Goal: Task Accomplishment & Management: Use online tool/utility

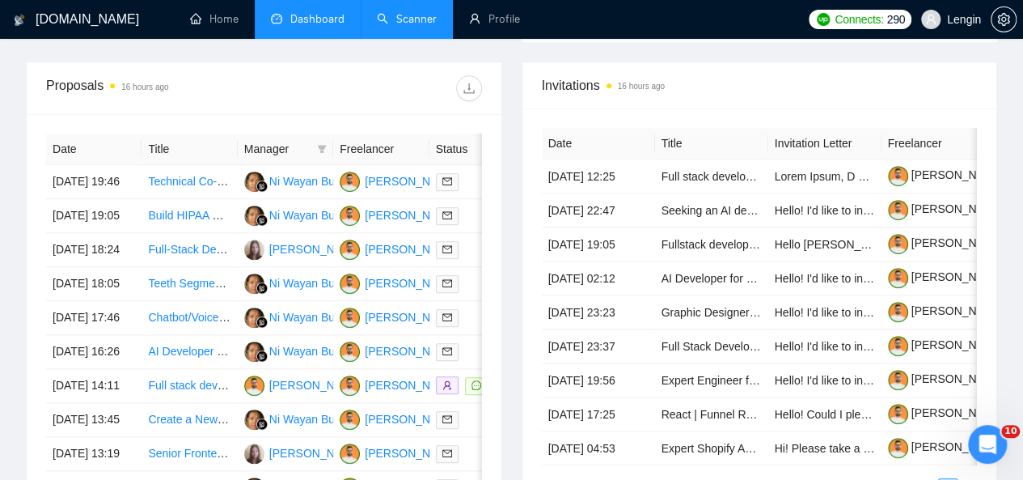
click at [429, 12] on link "Scanner" at bounding box center [407, 19] width 60 height 14
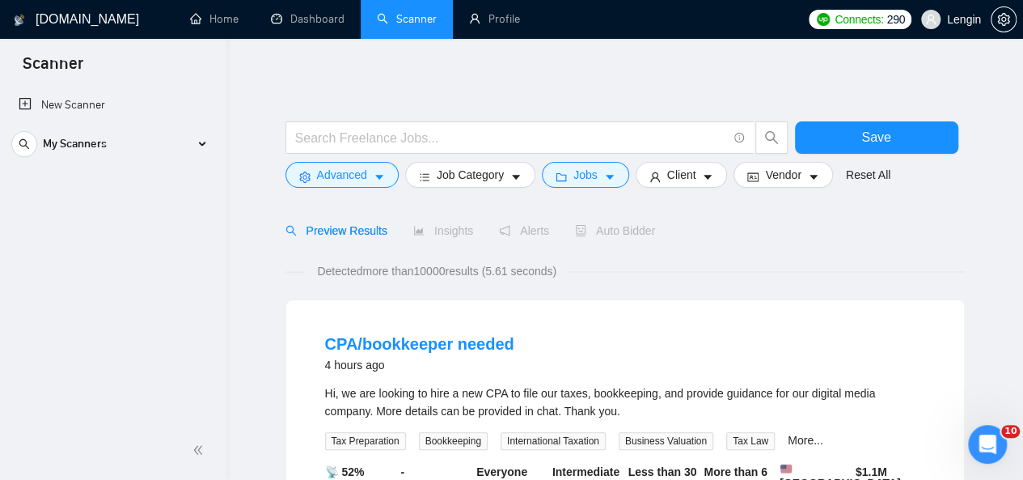
click at [306, 15] on link "Dashboard" at bounding box center [308, 19] width 74 height 14
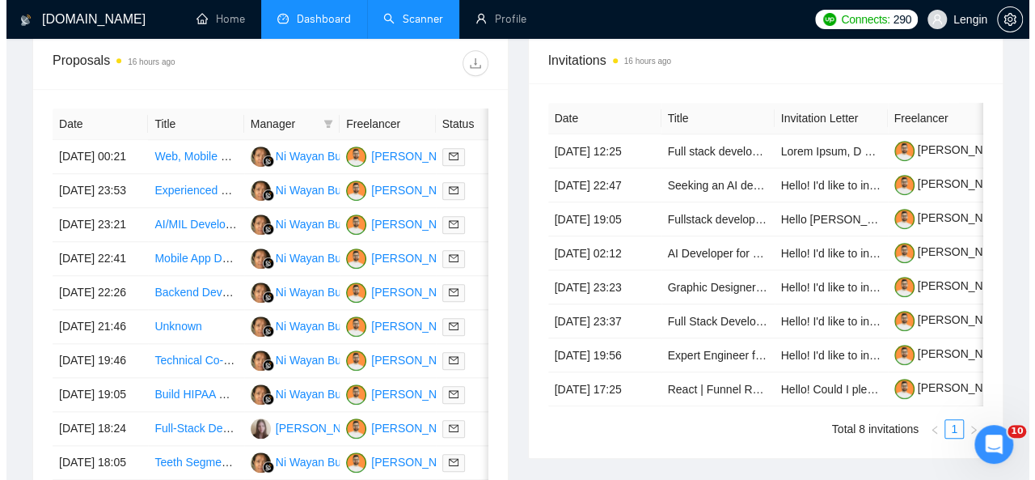
scroll to position [654, 0]
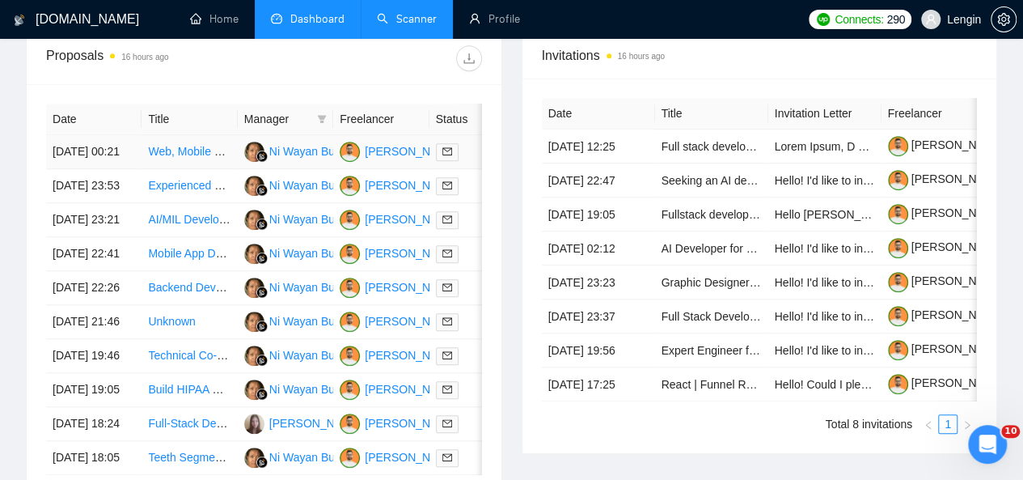
click at [205, 148] on td "Web, Mobile &amp; Software Dev → Full Stack Development" at bounding box center [189, 152] width 95 height 34
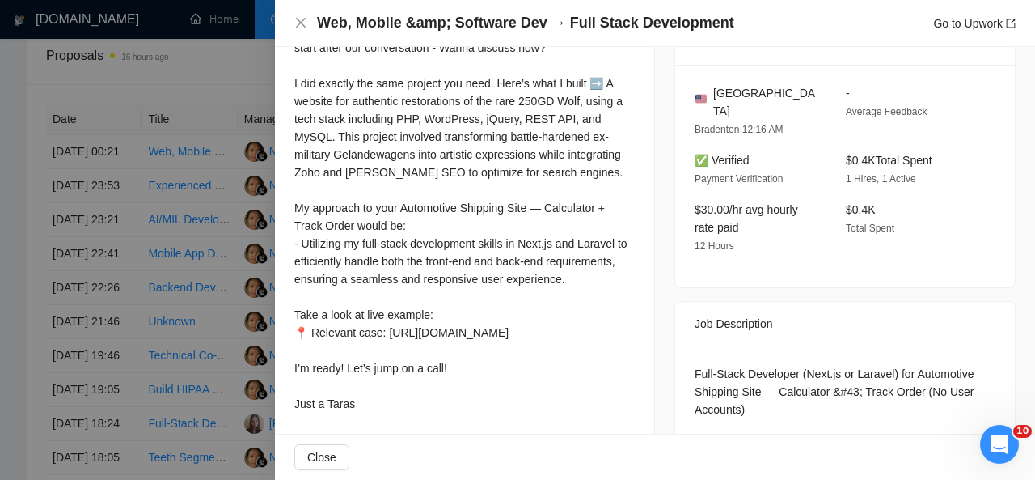
scroll to position [548, 0]
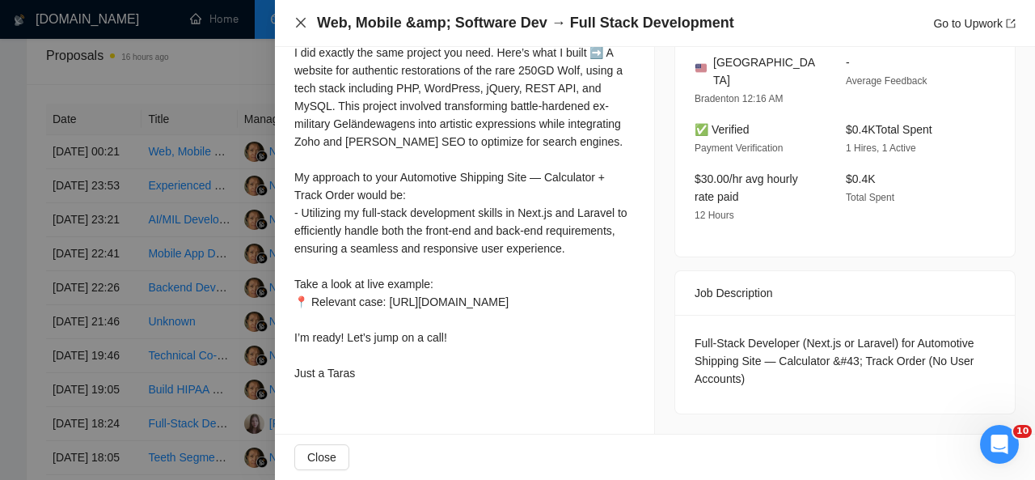
click at [303, 18] on icon "close" at bounding box center [300, 22] width 13 height 13
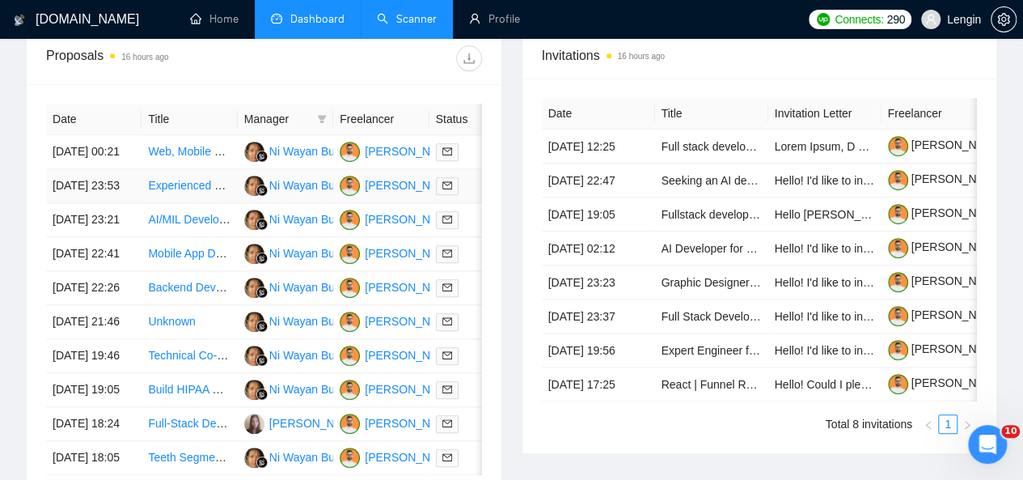
click at [205, 194] on td "Experienced Backend Dev for Marketplace" at bounding box center [189, 186] width 95 height 34
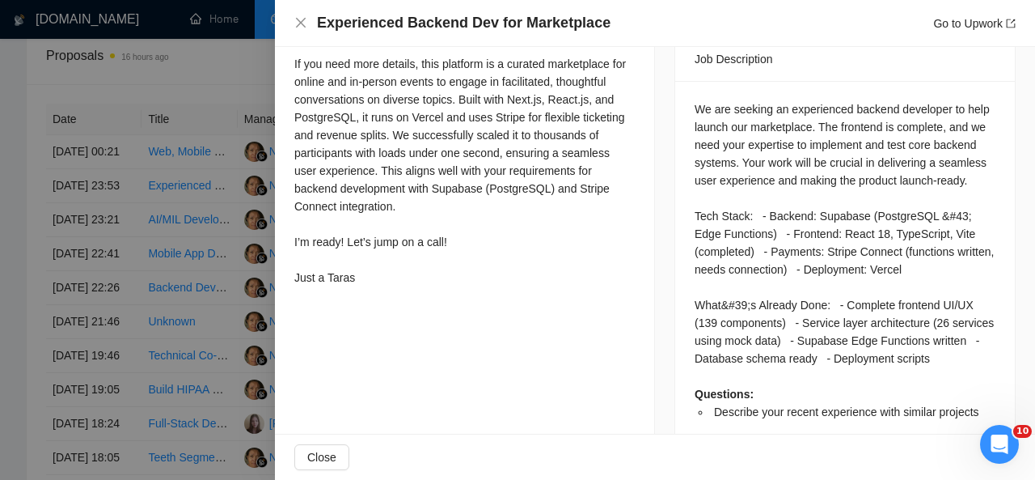
scroll to position [601, 0]
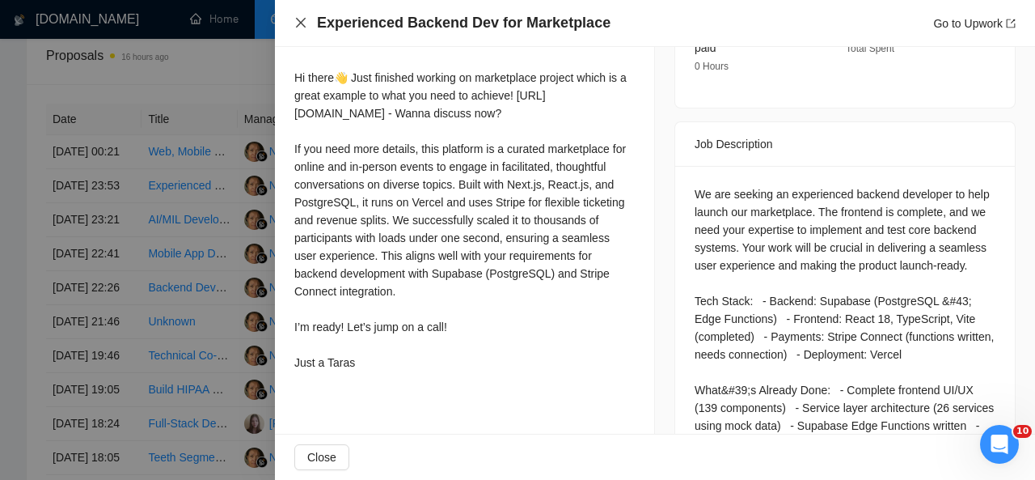
click at [299, 17] on icon "close" at bounding box center [300, 22] width 13 height 13
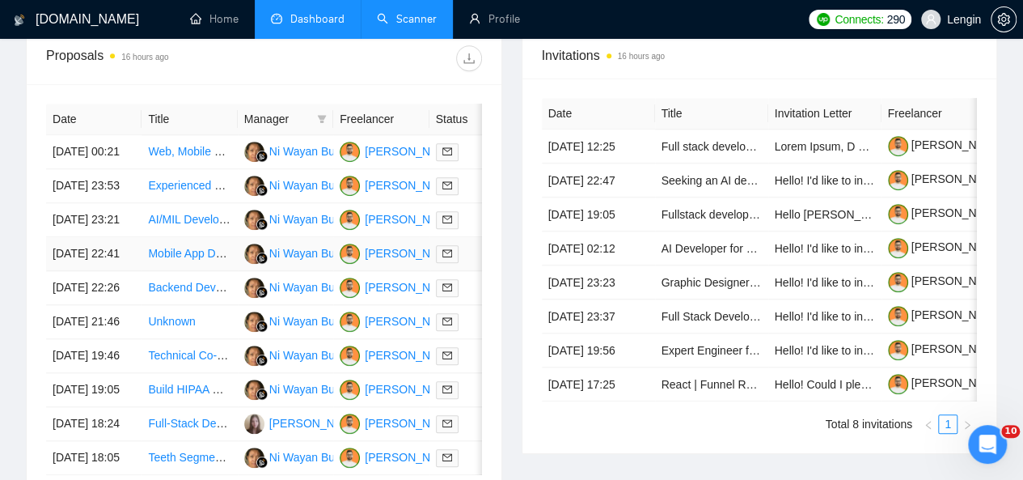
click at [181, 253] on td "Mobile App Development (iOS and Android)" at bounding box center [189, 254] width 95 height 34
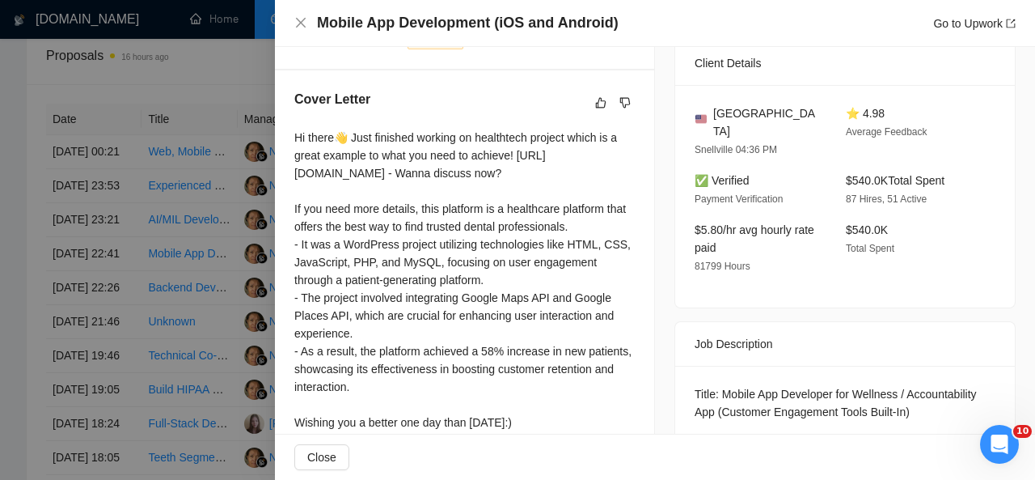
scroll to position [0, 0]
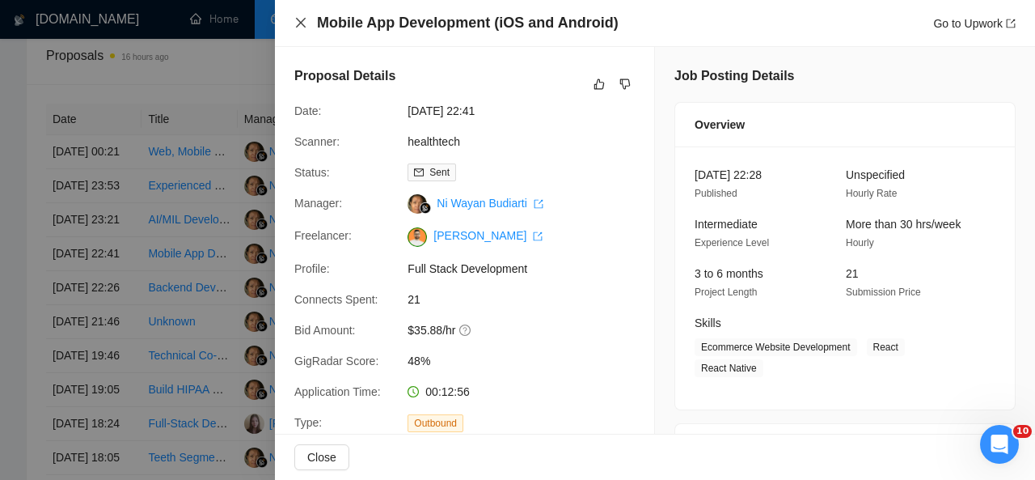
click at [298, 22] on icon "close" at bounding box center [300, 22] width 13 height 13
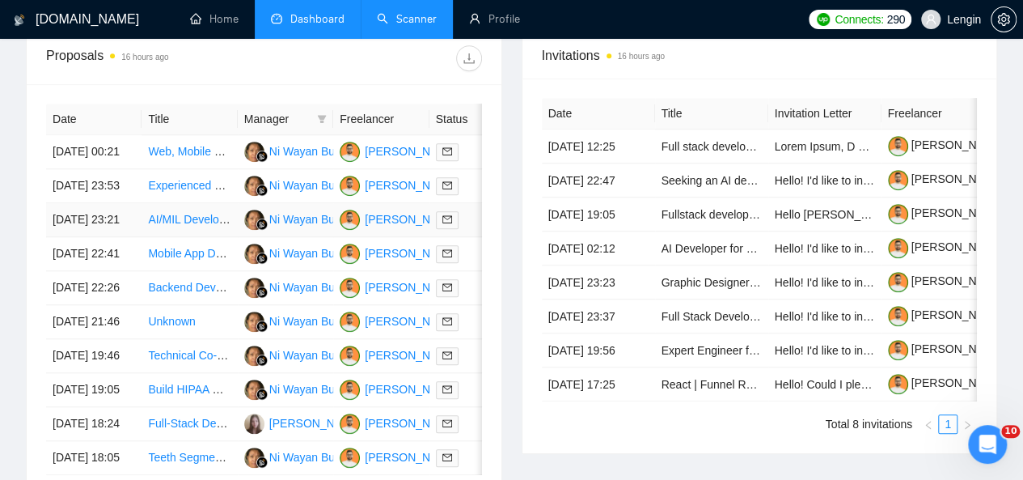
click at [210, 237] on td "AI/MIL Developer for Chatbot Creation" at bounding box center [189, 220] width 95 height 34
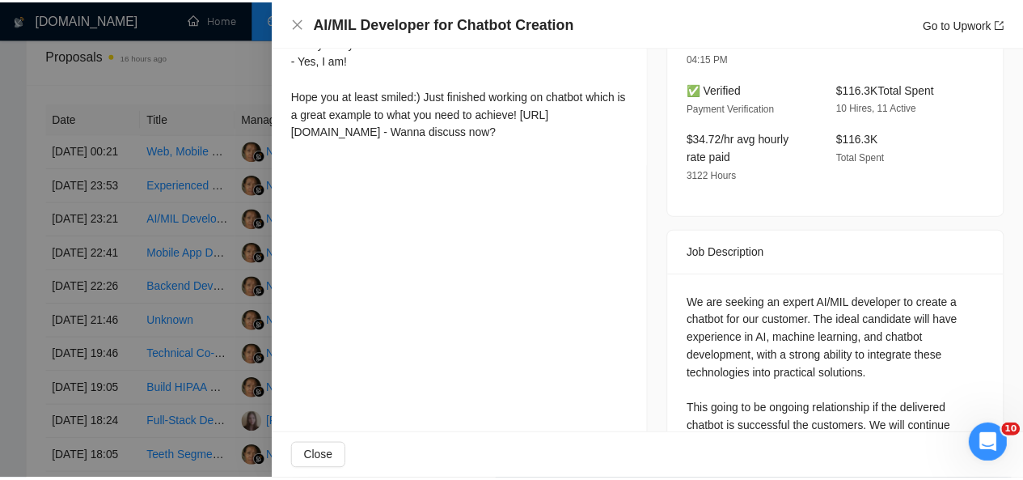
scroll to position [511, 0]
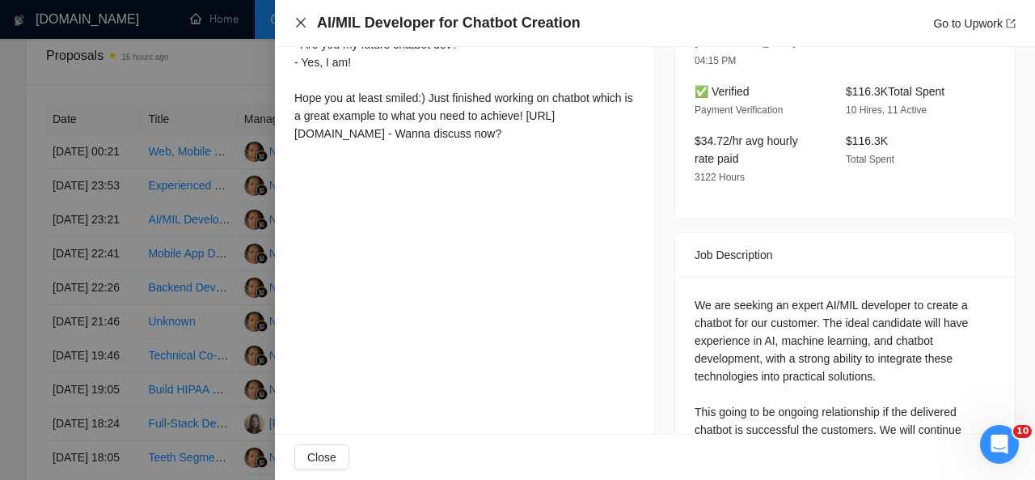
click at [303, 22] on icon "close" at bounding box center [300, 22] width 13 height 13
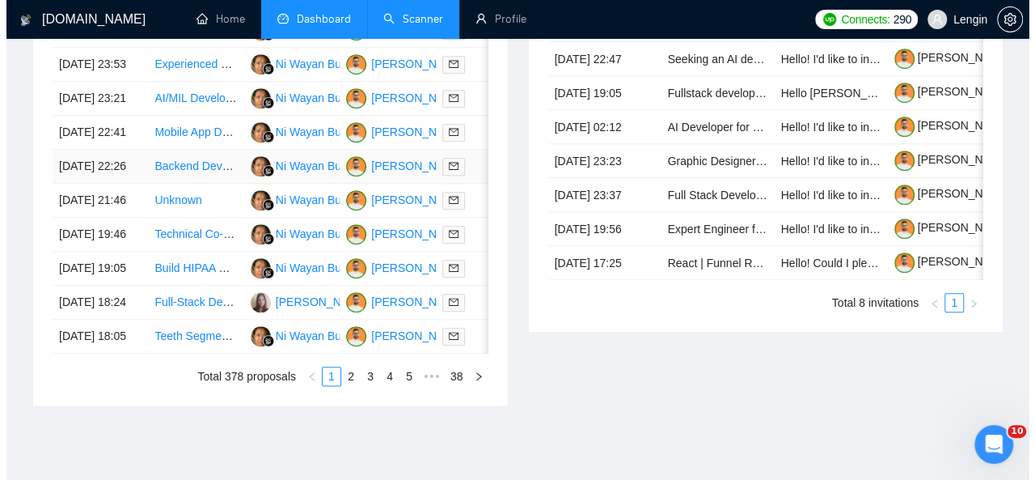
scroll to position [780, 0]
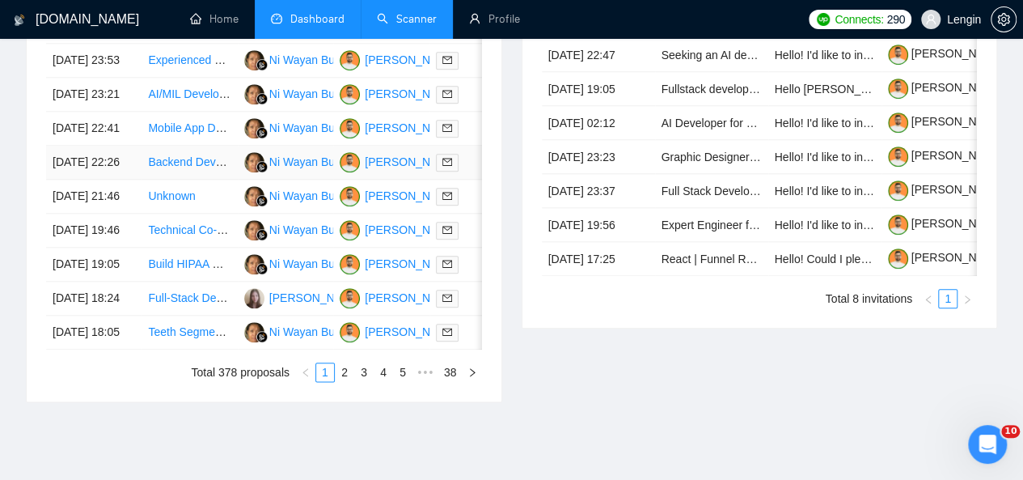
click at [186, 180] on td "Backend Developer for Production ERP" at bounding box center [189, 163] width 95 height 34
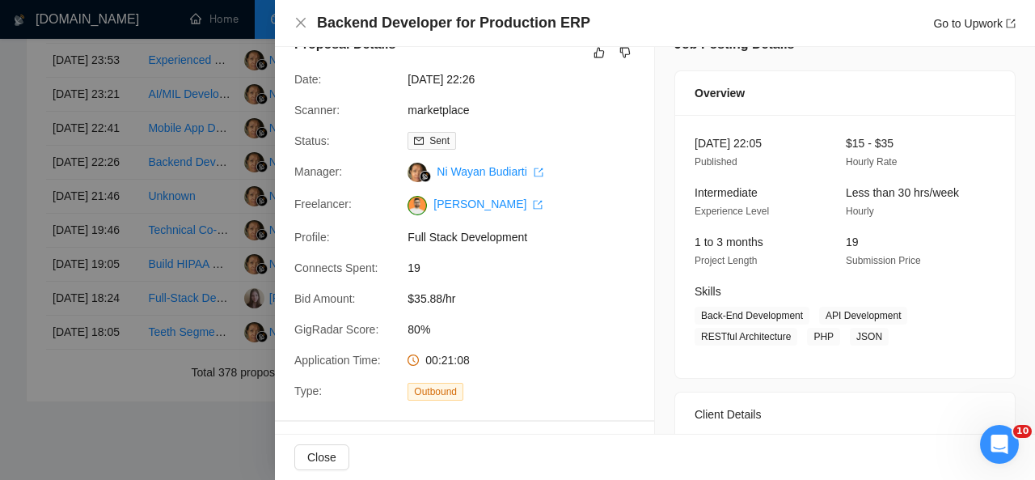
scroll to position [0, 0]
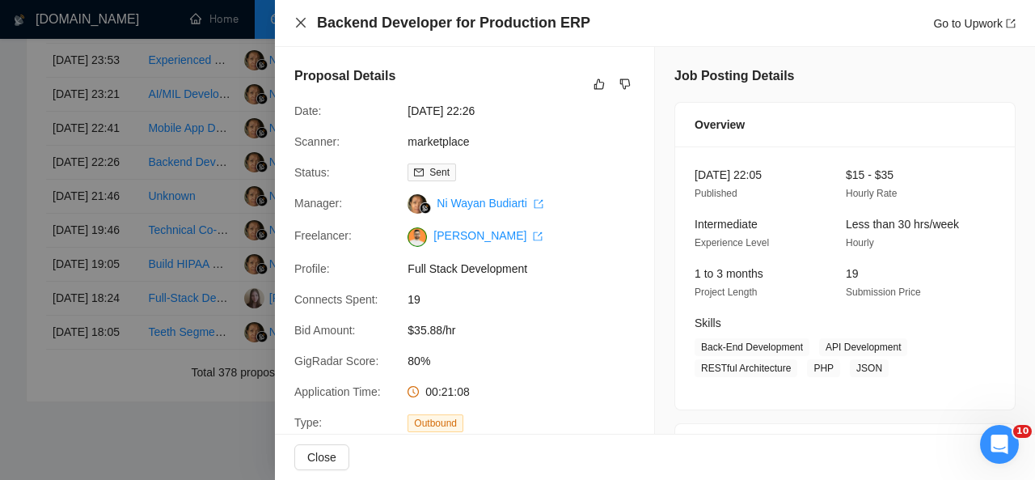
click at [302, 19] on icon "close" at bounding box center [300, 22] width 13 height 13
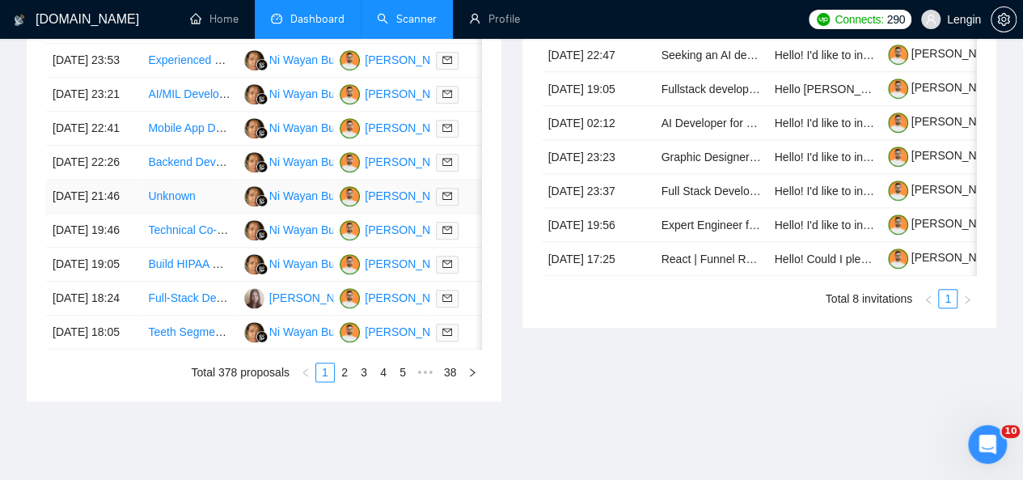
click at [207, 214] on td "Unknown" at bounding box center [189, 197] width 95 height 34
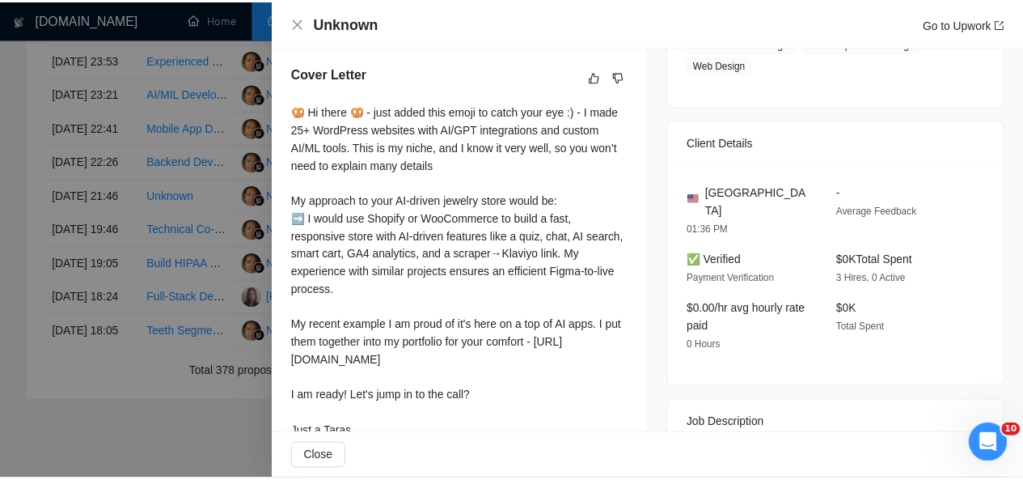
scroll to position [404, 0]
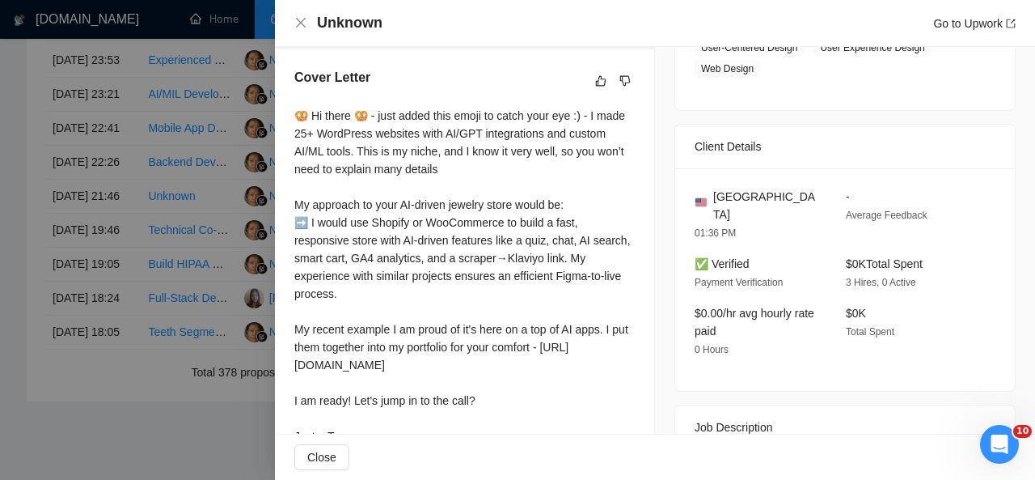
click at [302, 14] on div "Unknown Go to Upwork" at bounding box center [655, 23] width 722 height 20
click at [302, 20] on icon "close" at bounding box center [300, 22] width 13 height 13
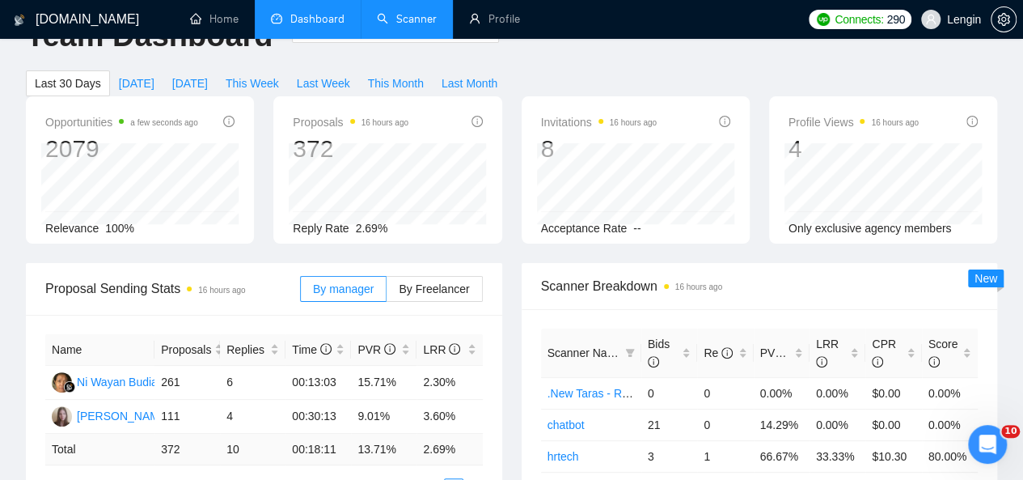
scroll to position [0, 0]
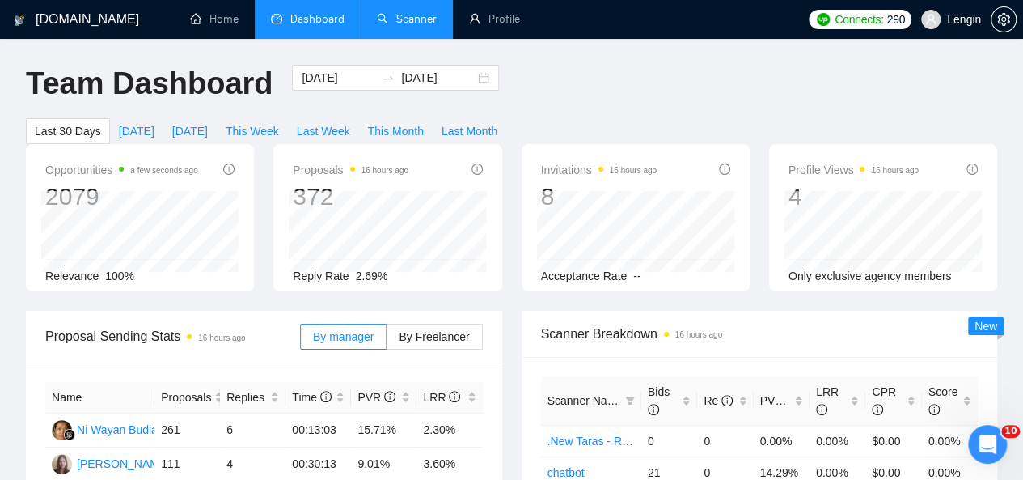
click at [437, 21] on link "Scanner" at bounding box center [407, 19] width 60 height 14
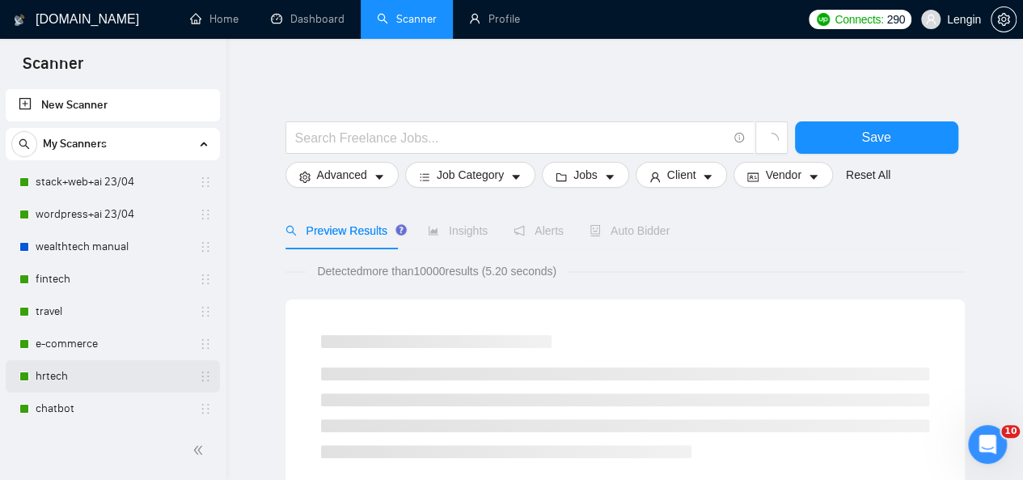
click at [96, 372] on link "hrtech" at bounding box center [113, 376] width 154 height 32
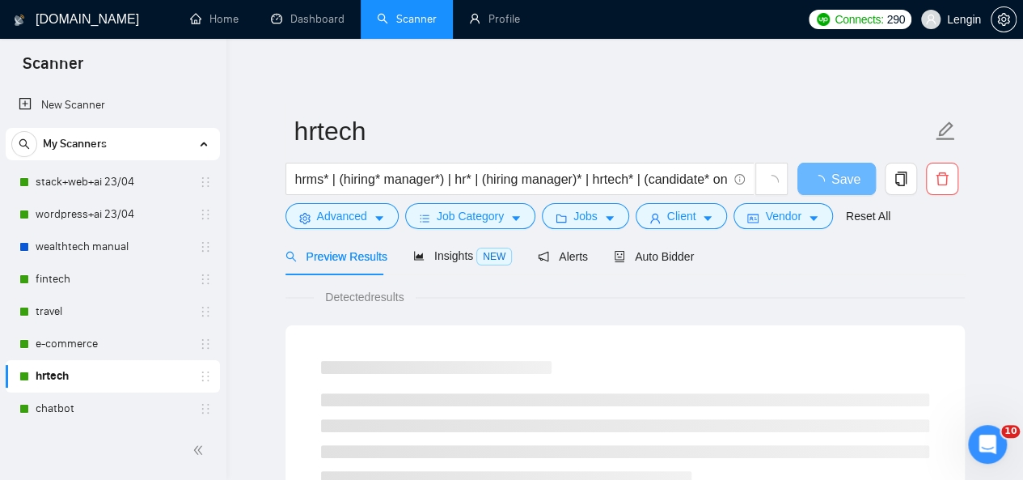
scroll to position [138, 0]
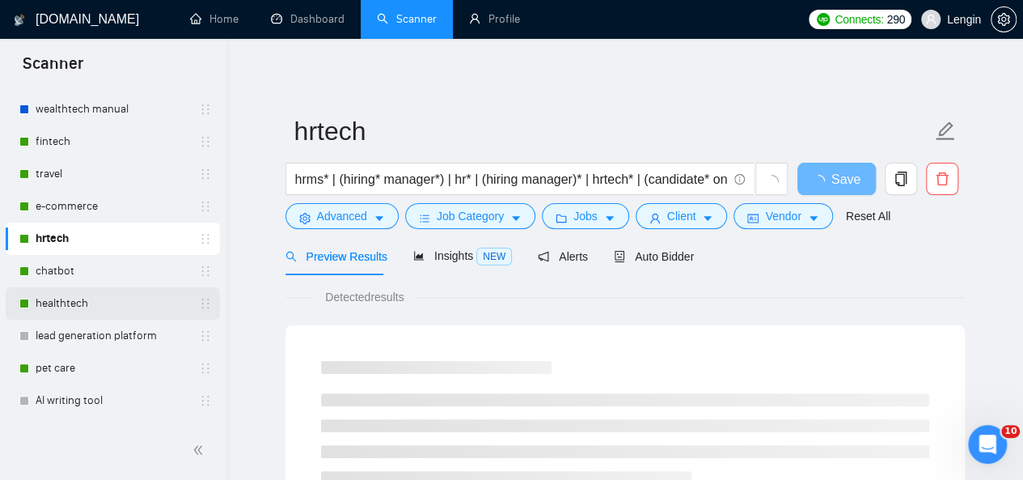
click at [108, 300] on link "healthtech" at bounding box center [113, 303] width 154 height 32
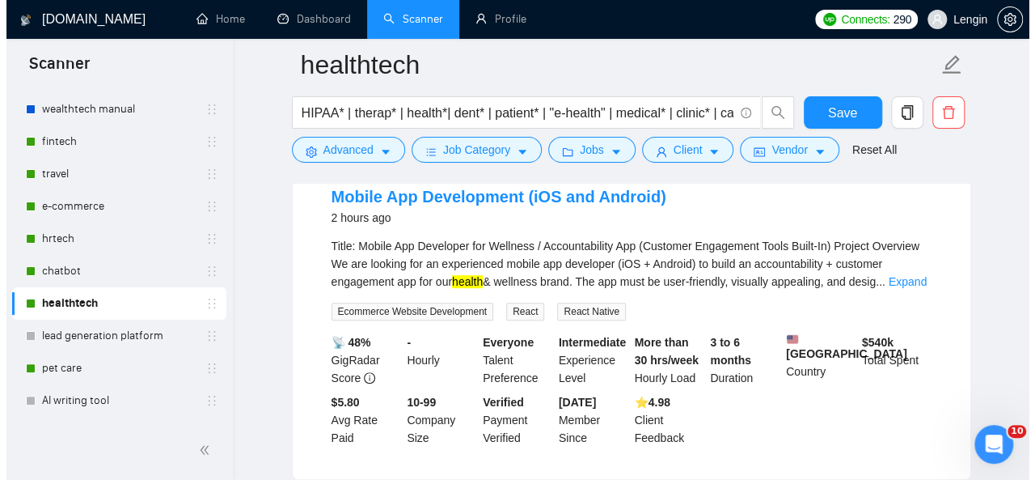
scroll to position [97, 0]
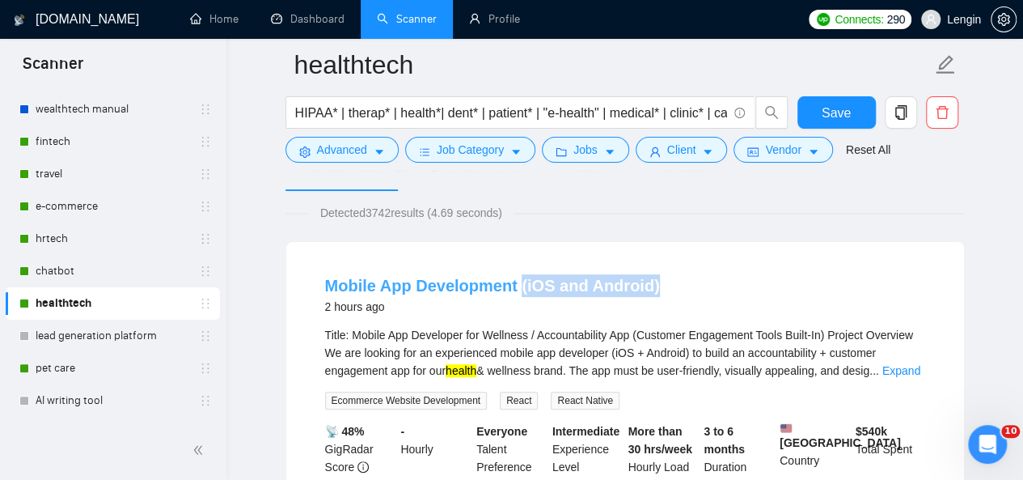
drag, startPoint x: 659, startPoint y: 288, endPoint x: 519, endPoint y: 286, distance: 139.9
click at [519, 286] on div "Mobile App Development (iOS and Android) 2 hours ago" at bounding box center [625, 295] width 600 height 42
copy link "(iOS and Android)"
click at [346, 146] on span "Advanced" at bounding box center [342, 150] width 50 height 18
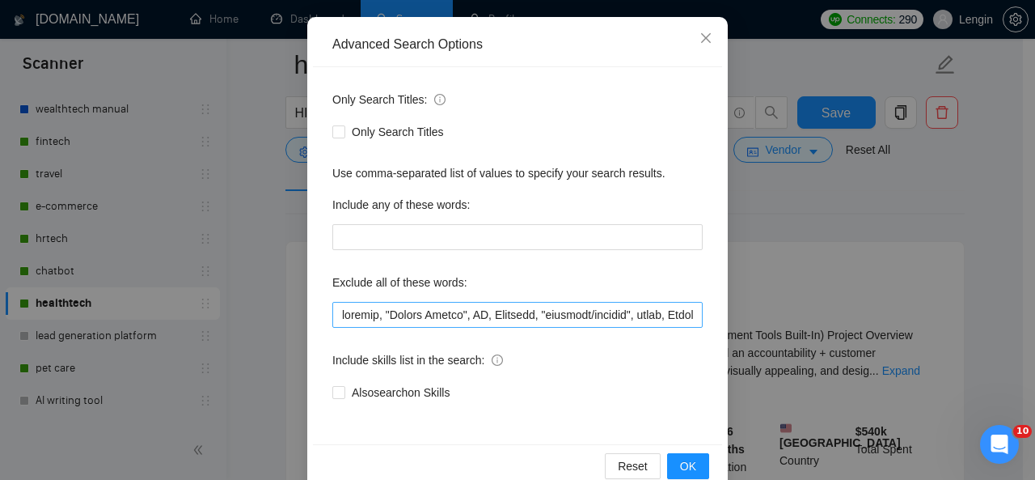
scroll to position [162, 0]
click at [332, 311] on input "text" at bounding box center [517, 314] width 370 height 26
paste input "(iOS and Android)"
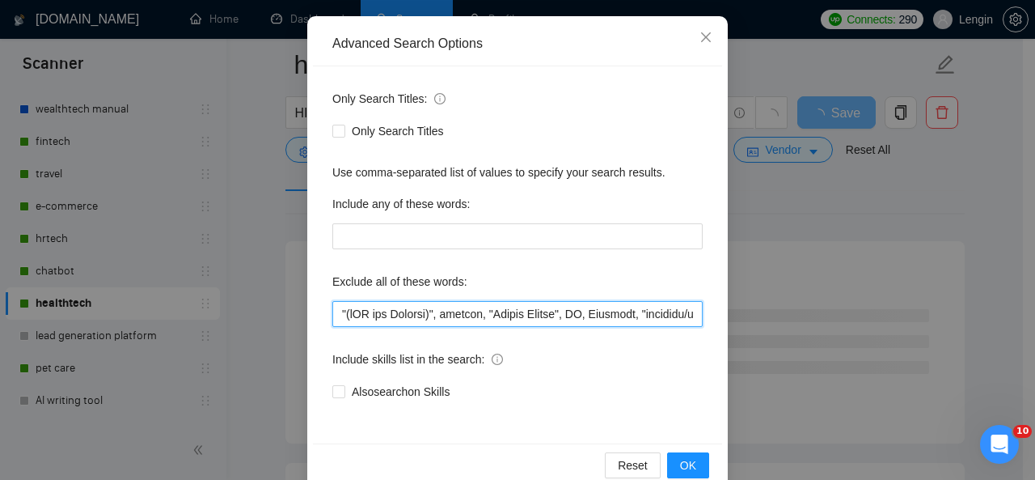
scroll to position [193, 0]
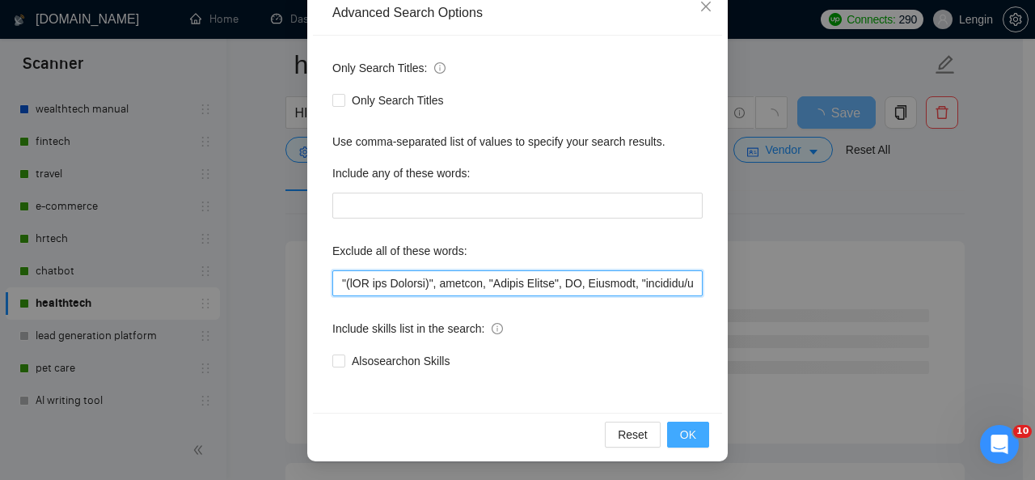
type input ""(lOR ips Dolorsi)", ametcon, "Adipis Elitse", DO, Eiusmodt, "incididu/utlabor"…"
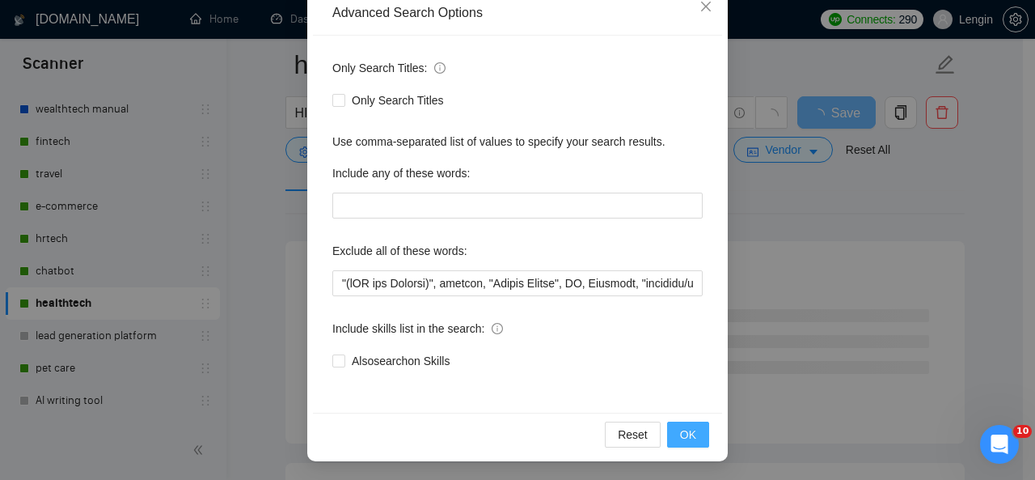
click at [673, 424] on button "OK" at bounding box center [688, 434] width 42 height 26
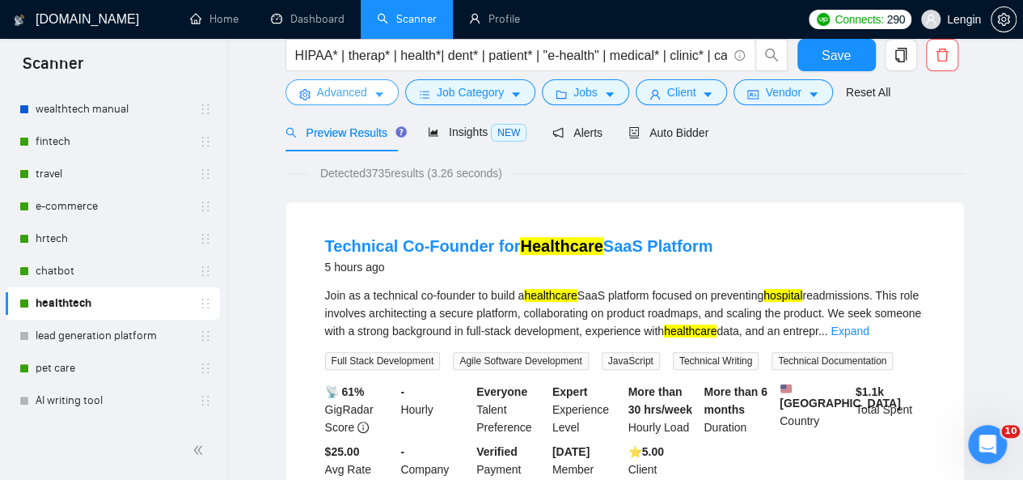
scroll to position [0, 0]
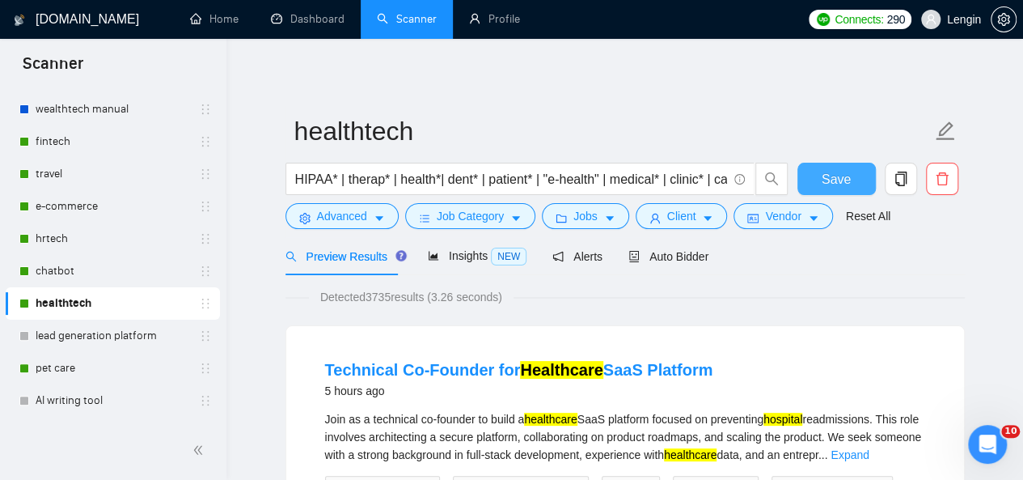
click at [835, 178] on span "Save" at bounding box center [836, 179] width 29 height 20
